Goal: Information Seeking & Learning: Learn about a topic

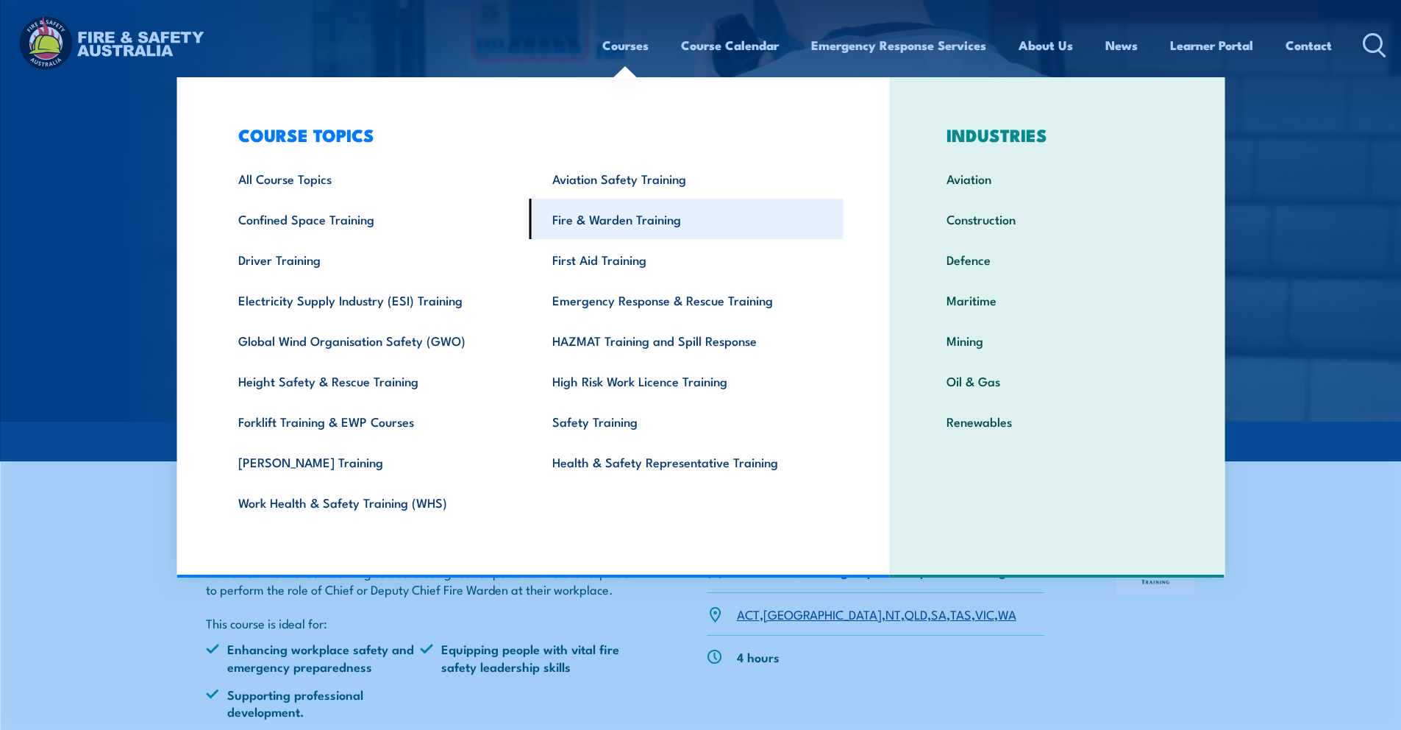
click at [630, 227] on link "Fire & Warden Training" at bounding box center [687, 219] width 314 height 40
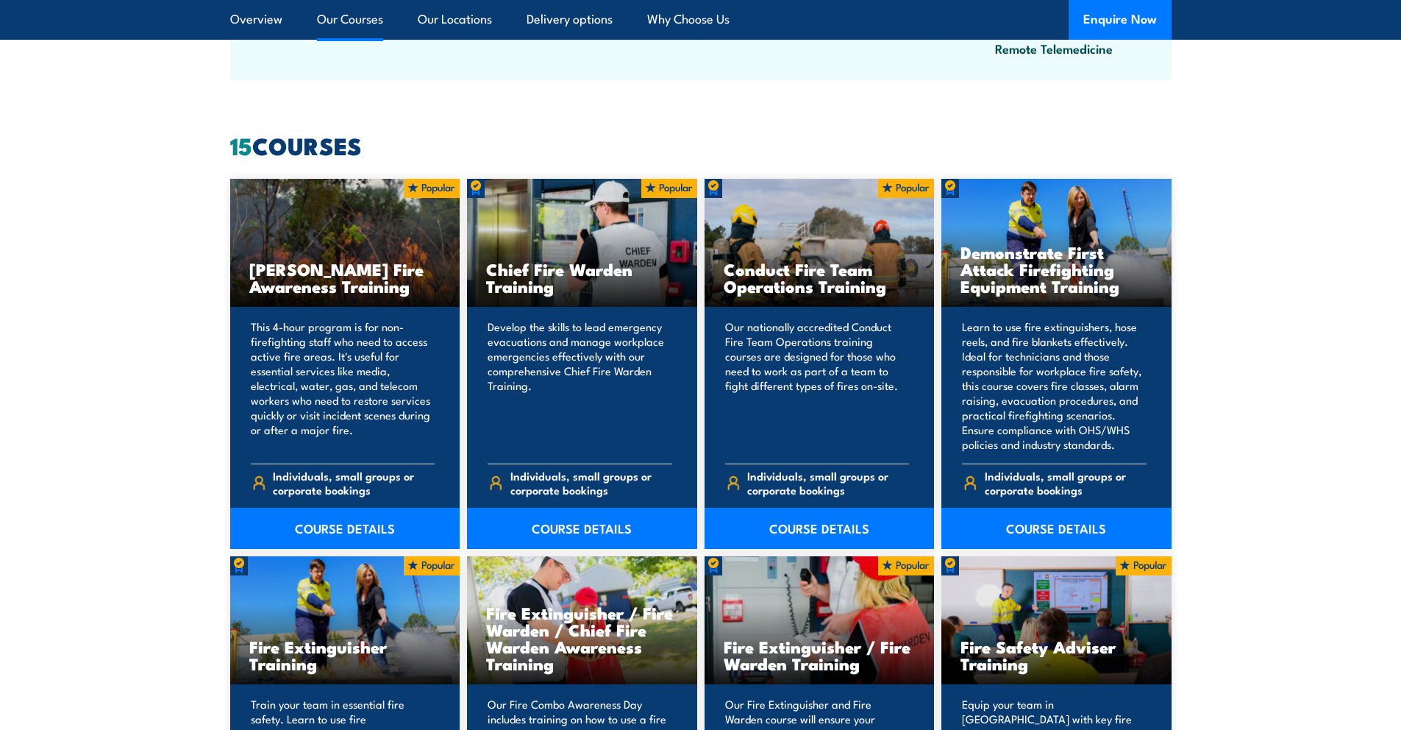
scroll to position [1071, 0]
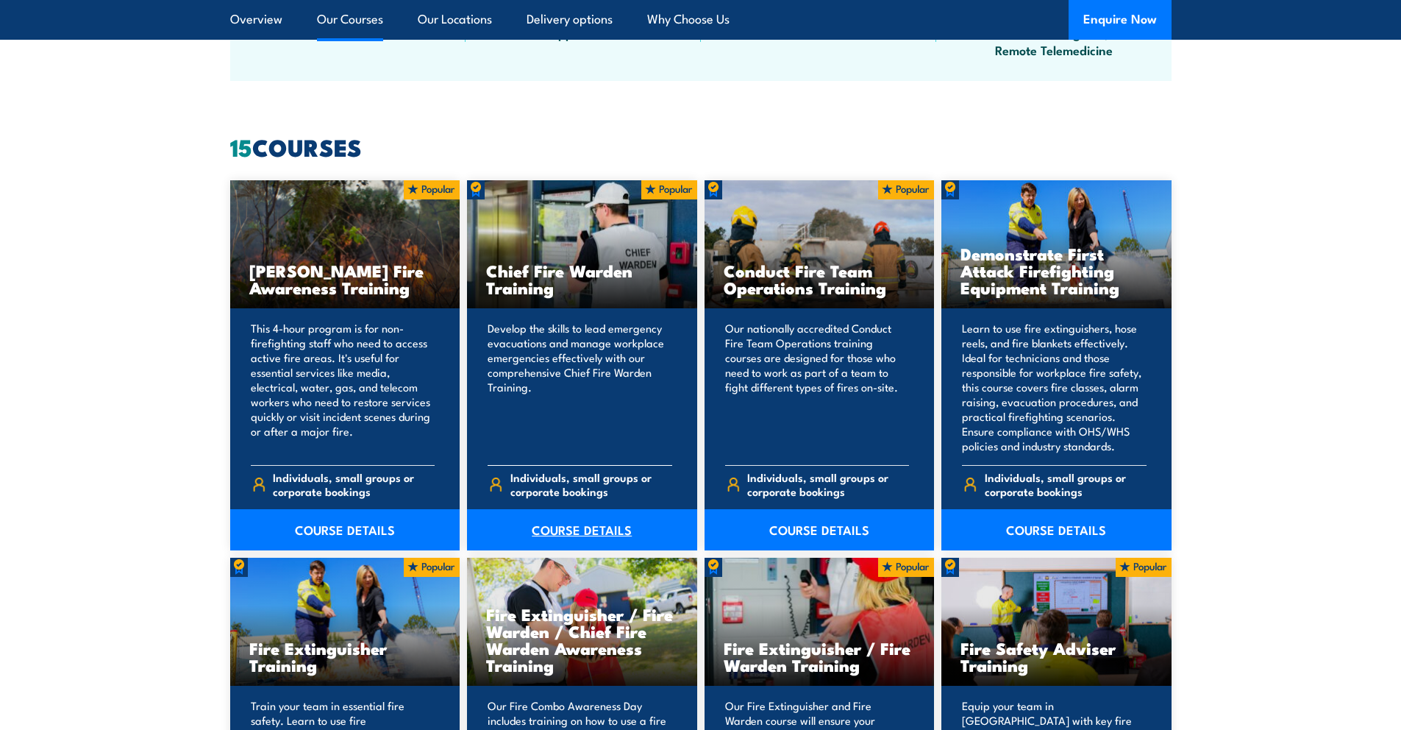
click at [574, 525] on link "COURSE DETAILS" at bounding box center [582, 529] width 230 height 41
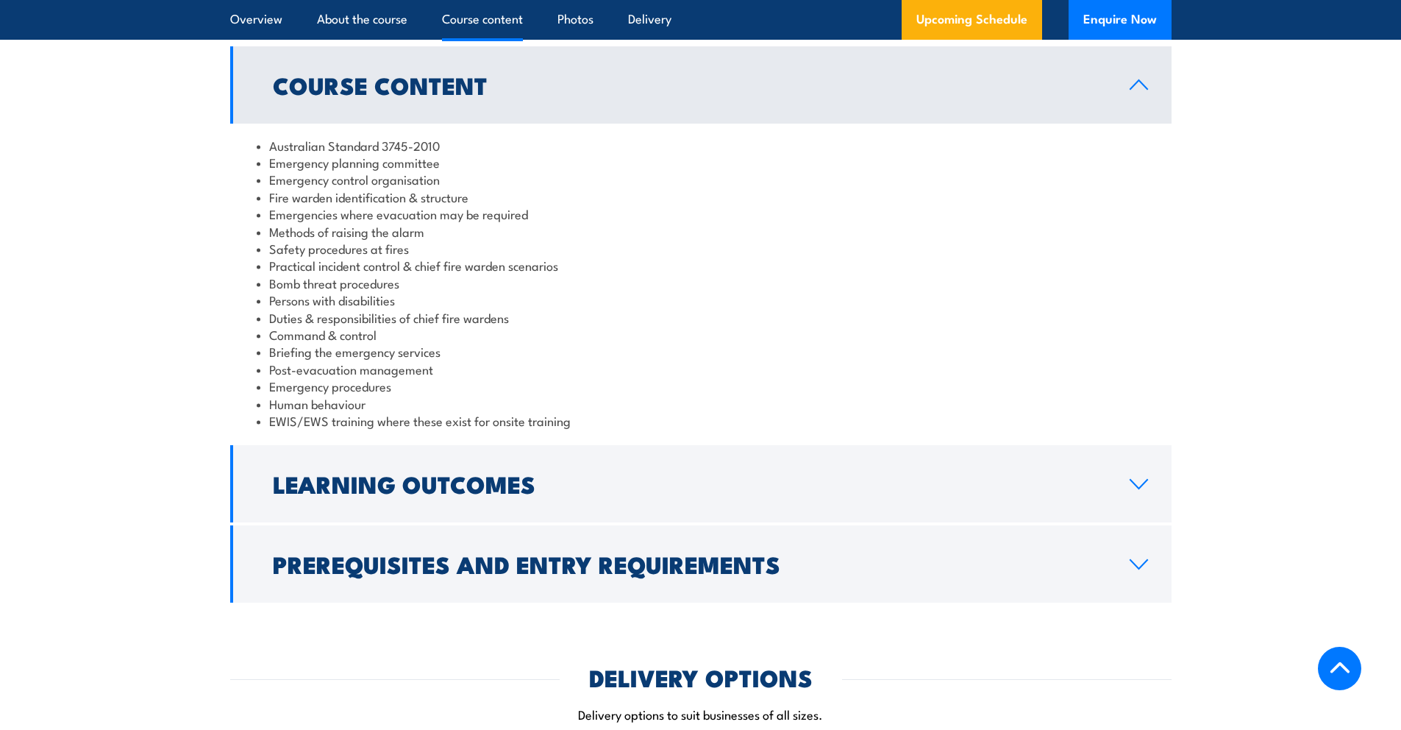
scroll to position [1480, 0]
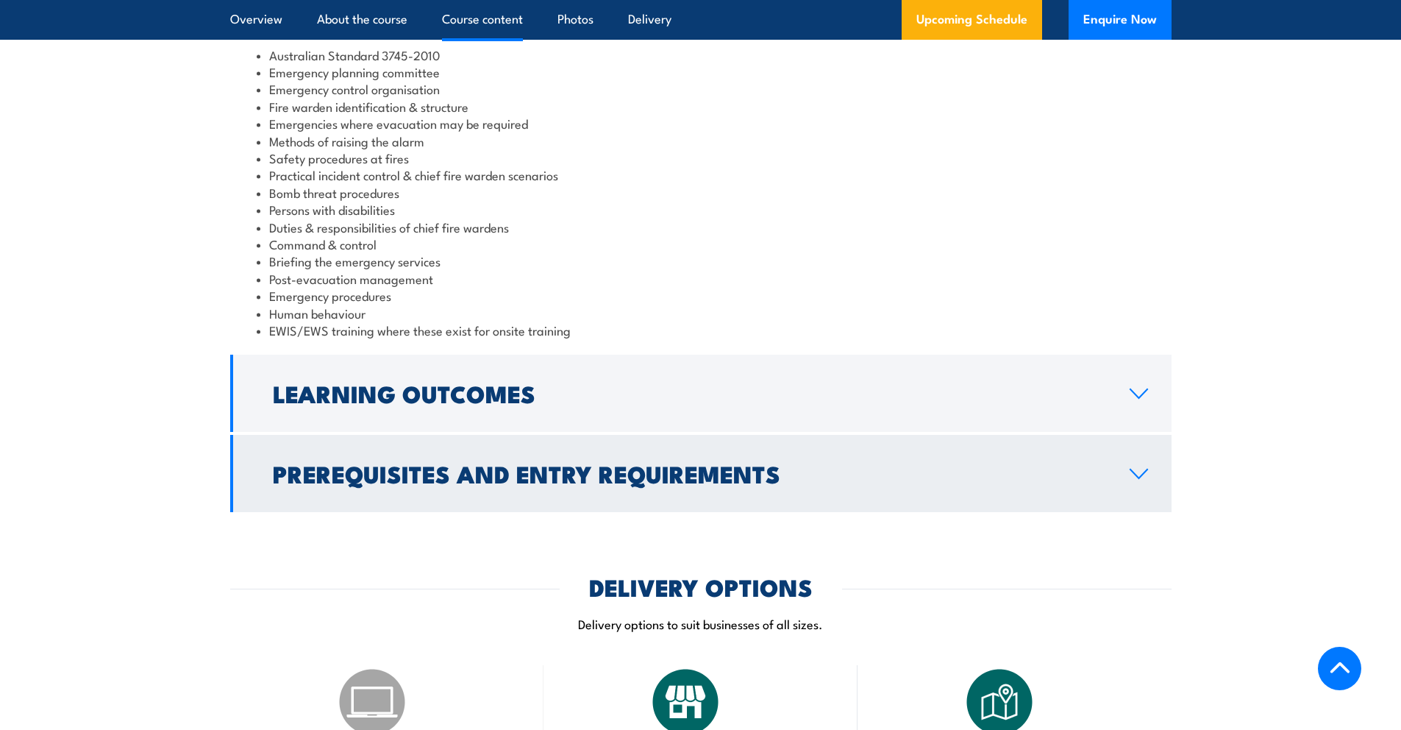
click at [733, 493] on link "Prerequisites and Entry Requirements" at bounding box center [700, 473] width 941 height 77
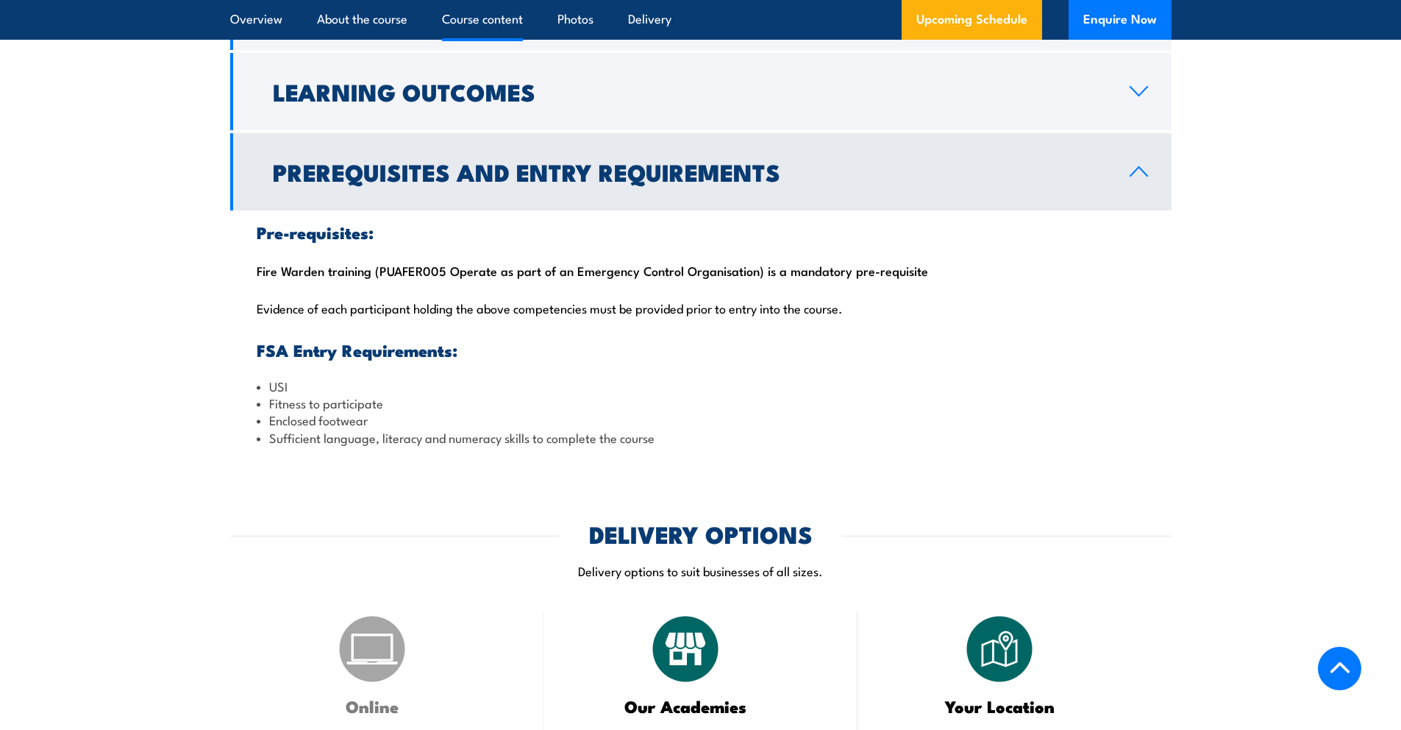
scroll to position [1461, 0]
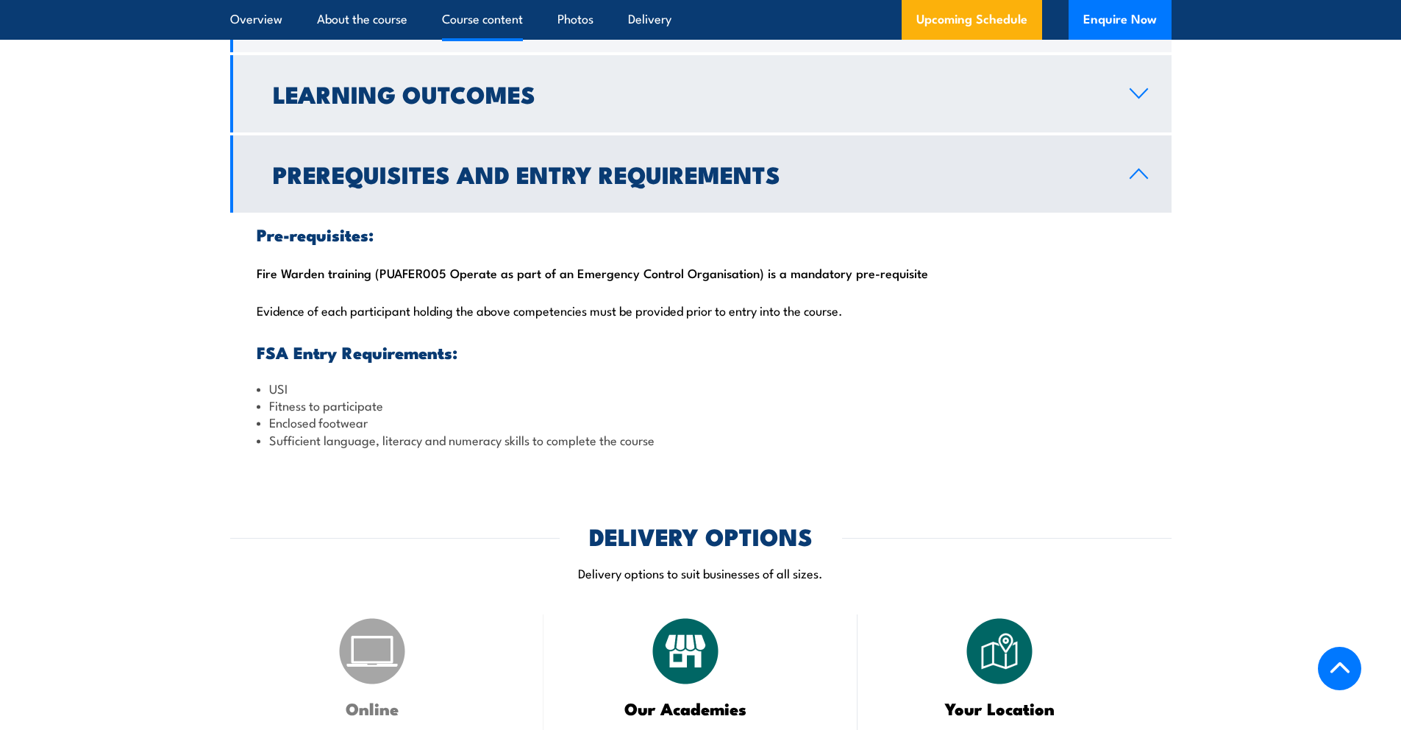
click at [571, 62] on link "Learning Outcomes" at bounding box center [700, 93] width 941 height 77
